Goal: Navigation & Orientation: Find specific page/section

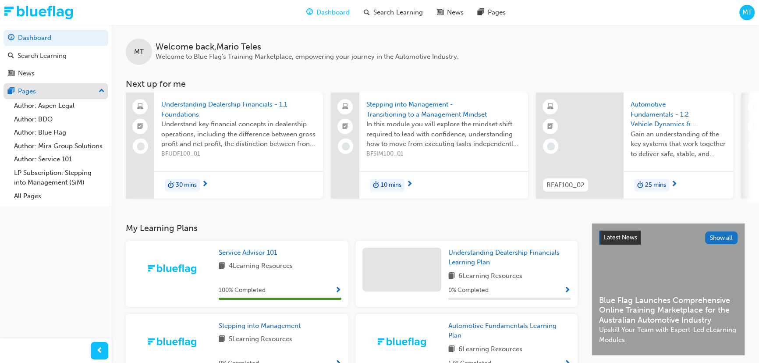
click at [34, 87] on div "Pages" at bounding box center [27, 91] width 18 height 10
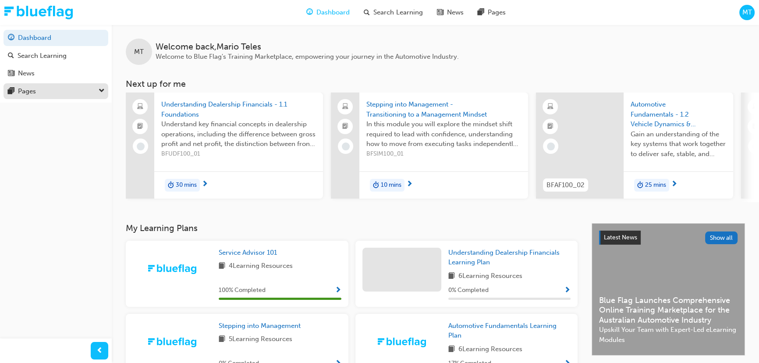
click at [34, 87] on div "Pages" at bounding box center [27, 91] width 18 height 10
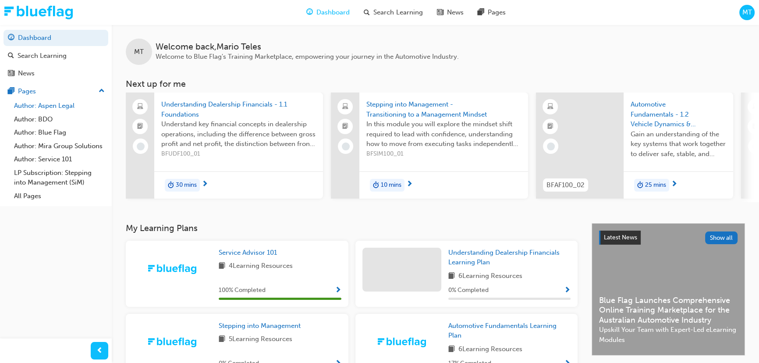
click at [57, 104] on link "Author: Aspen Legal" at bounding box center [60, 106] width 98 height 14
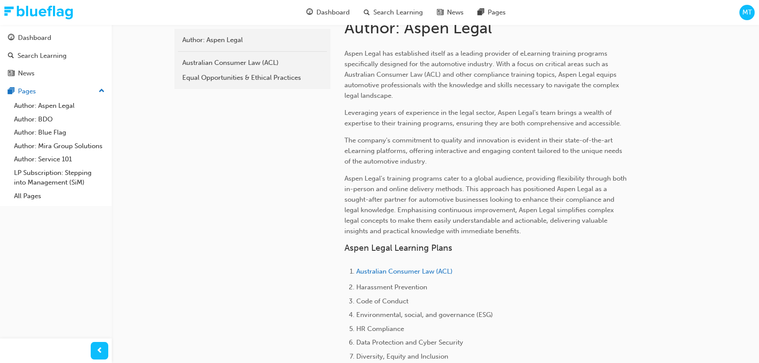
scroll to position [398, 0]
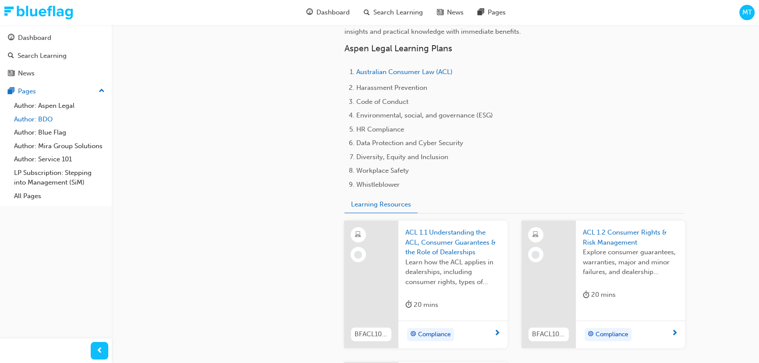
click at [44, 117] on link "Author: BDO" at bounding box center [60, 120] width 98 height 14
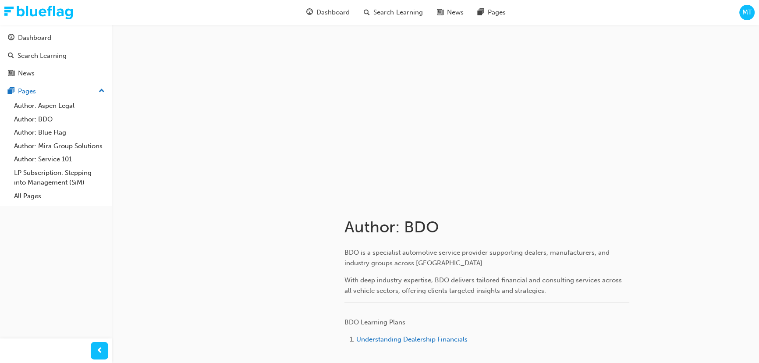
scroll to position [68, 0]
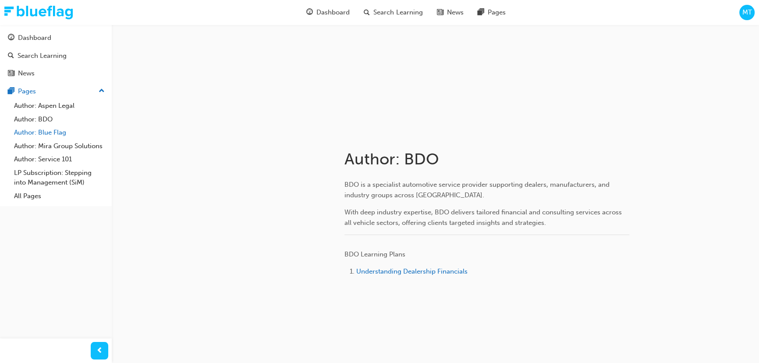
click at [50, 130] on link "Author: Blue Flag" at bounding box center [60, 133] width 98 height 14
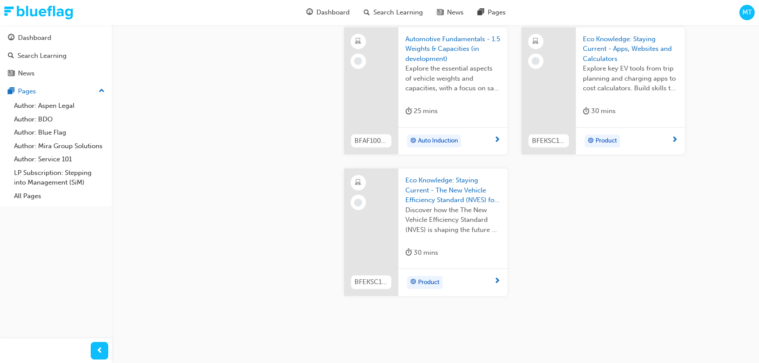
scroll to position [779, 0]
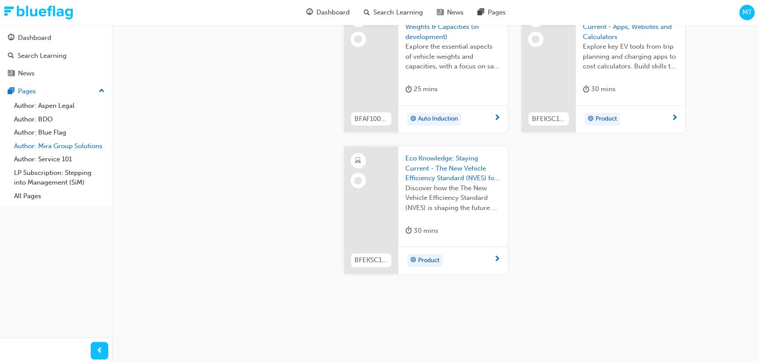
click at [64, 143] on link "Author: Mira Group Solutions" at bounding box center [60, 146] width 98 height 14
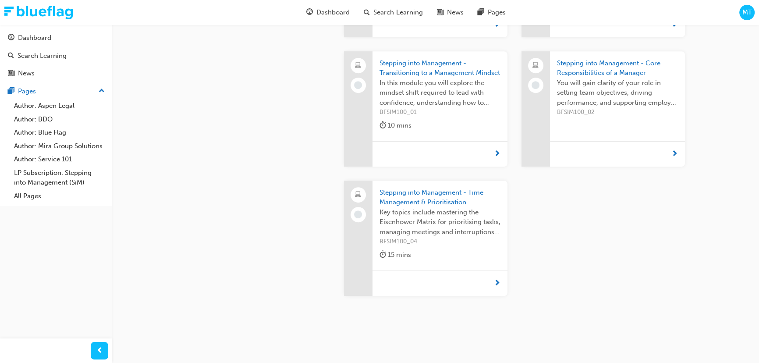
scroll to position [491, 0]
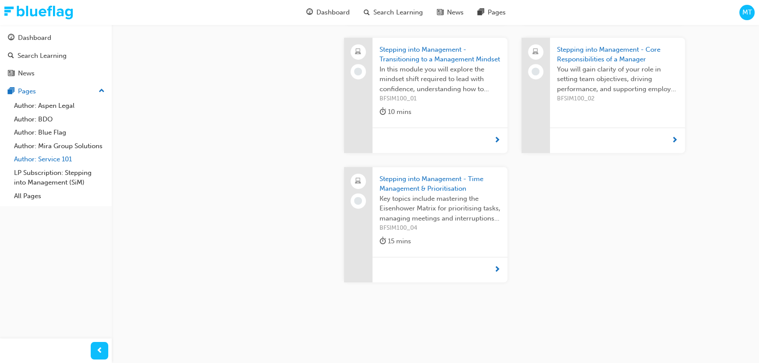
click at [49, 158] on link "Author: Service 101" at bounding box center [60, 159] width 98 height 14
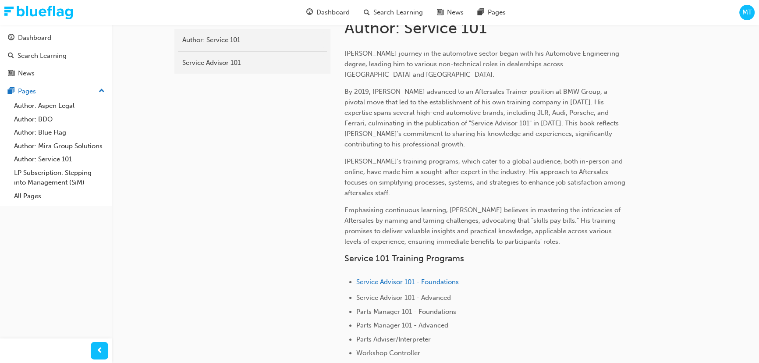
scroll to position [258, 0]
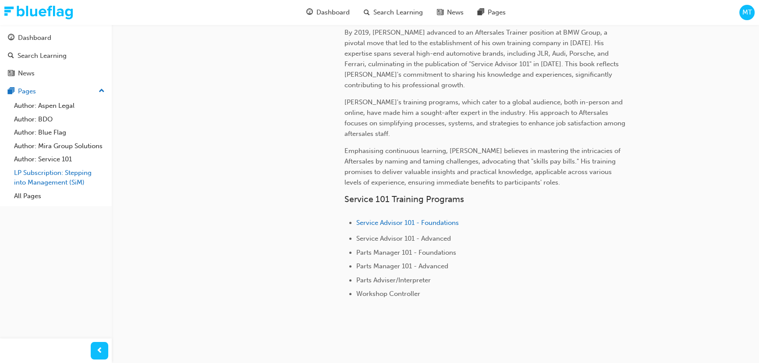
click at [46, 173] on link "LP Subscription: Stepping into Management (SiM)" at bounding box center [60, 177] width 98 height 23
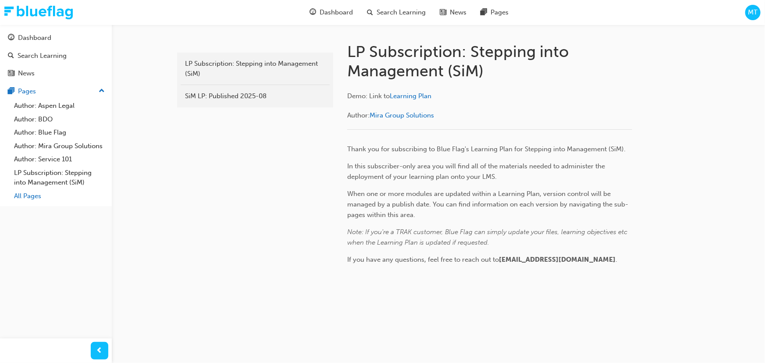
click at [29, 197] on link "All Pages" at bounding box center [60, 196] width 98 height 14
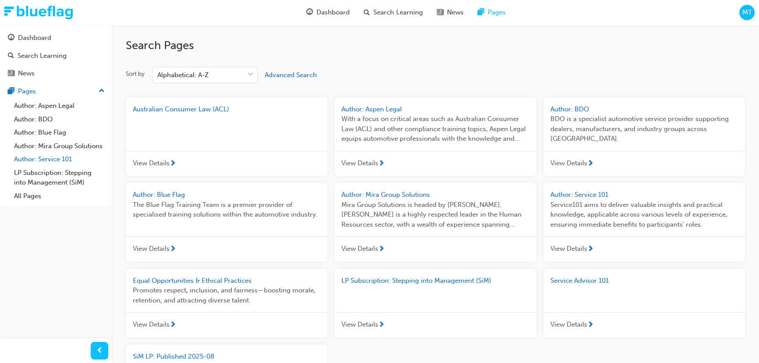
click at [50, 155] on link "Author: Service 101" at bounding box center [60, 159] width 98 height 14
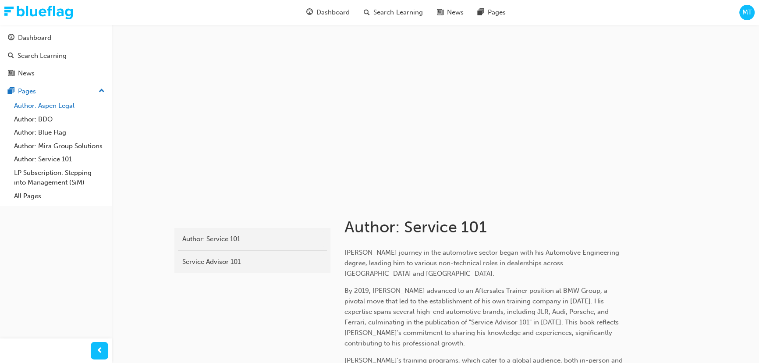
click at [32, 103] on link "Author: Aspen Legal" at bounding box center [60, 106] width 98 height 14
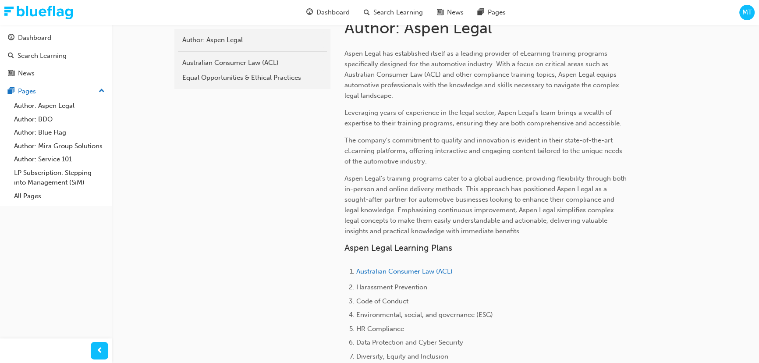
scroll to position [279, 0]
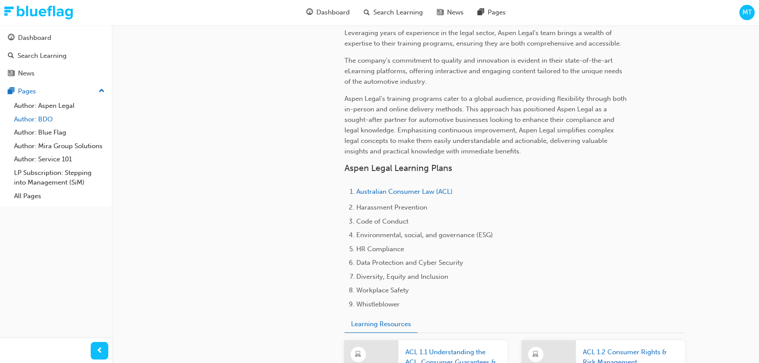
click at [42, 117] on link "Author: BDO" at bounding box center [60, 120] width 98 height 14
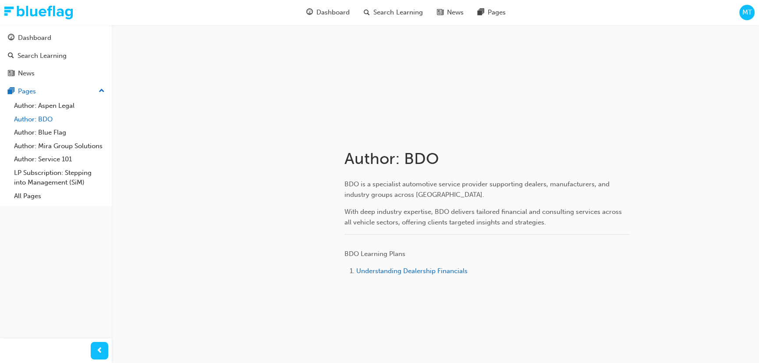
scroll to position [68, 0]
click at [43, 131] on link "Author: Blue Flag" at bounding box center [60, 133] width 98 height 14
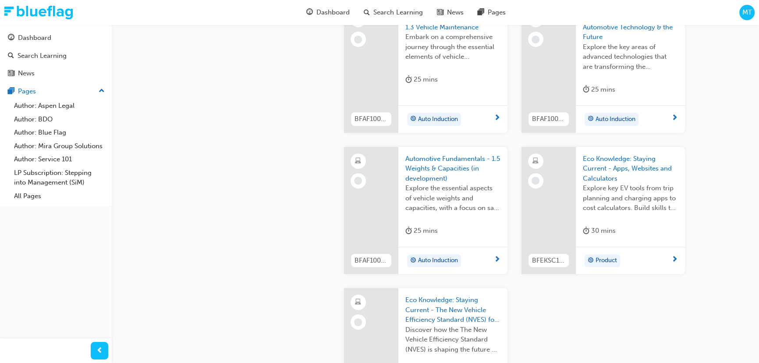
scroll to position [779, 0]
